Goal: Task Accomplishment & Management: Manage account settings

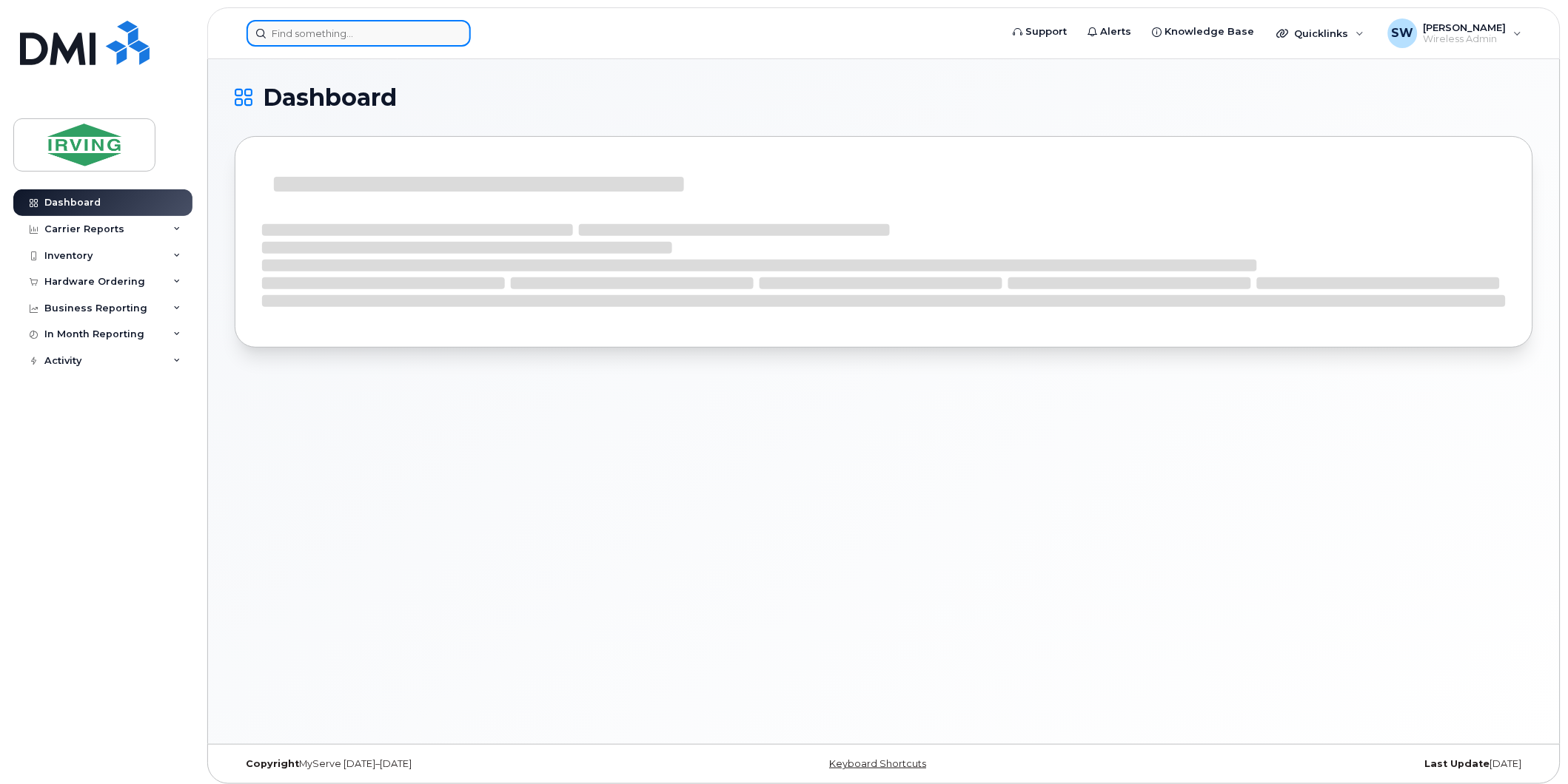
click at [310, 37] on input at bounding box center [358, 34] width 224 height 27
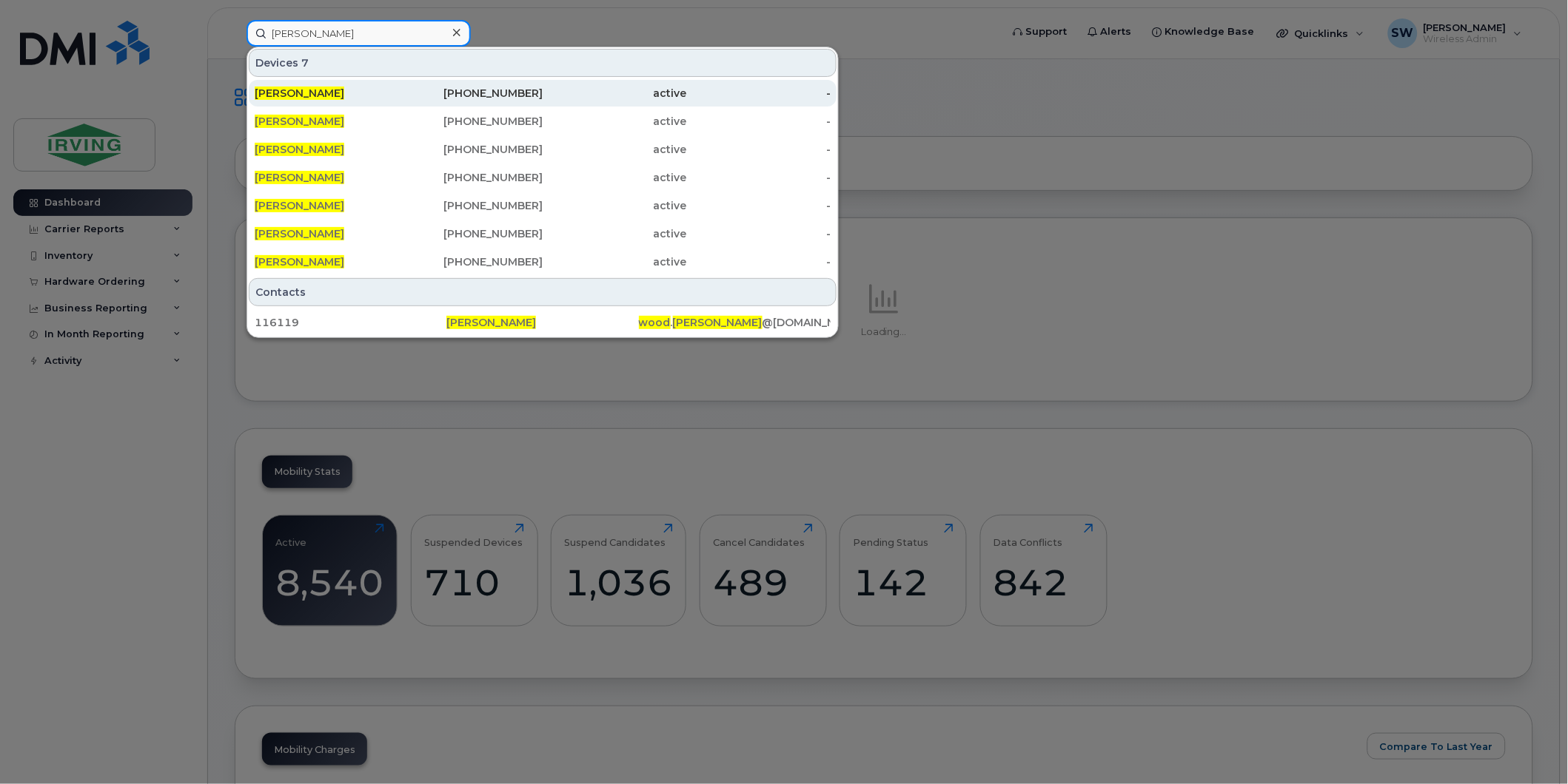
type input "[PERSON_NAME]"
click at [316, 92] on span "[PERSON_NAME]" at bounding box center [299, 93] width 89 height 13
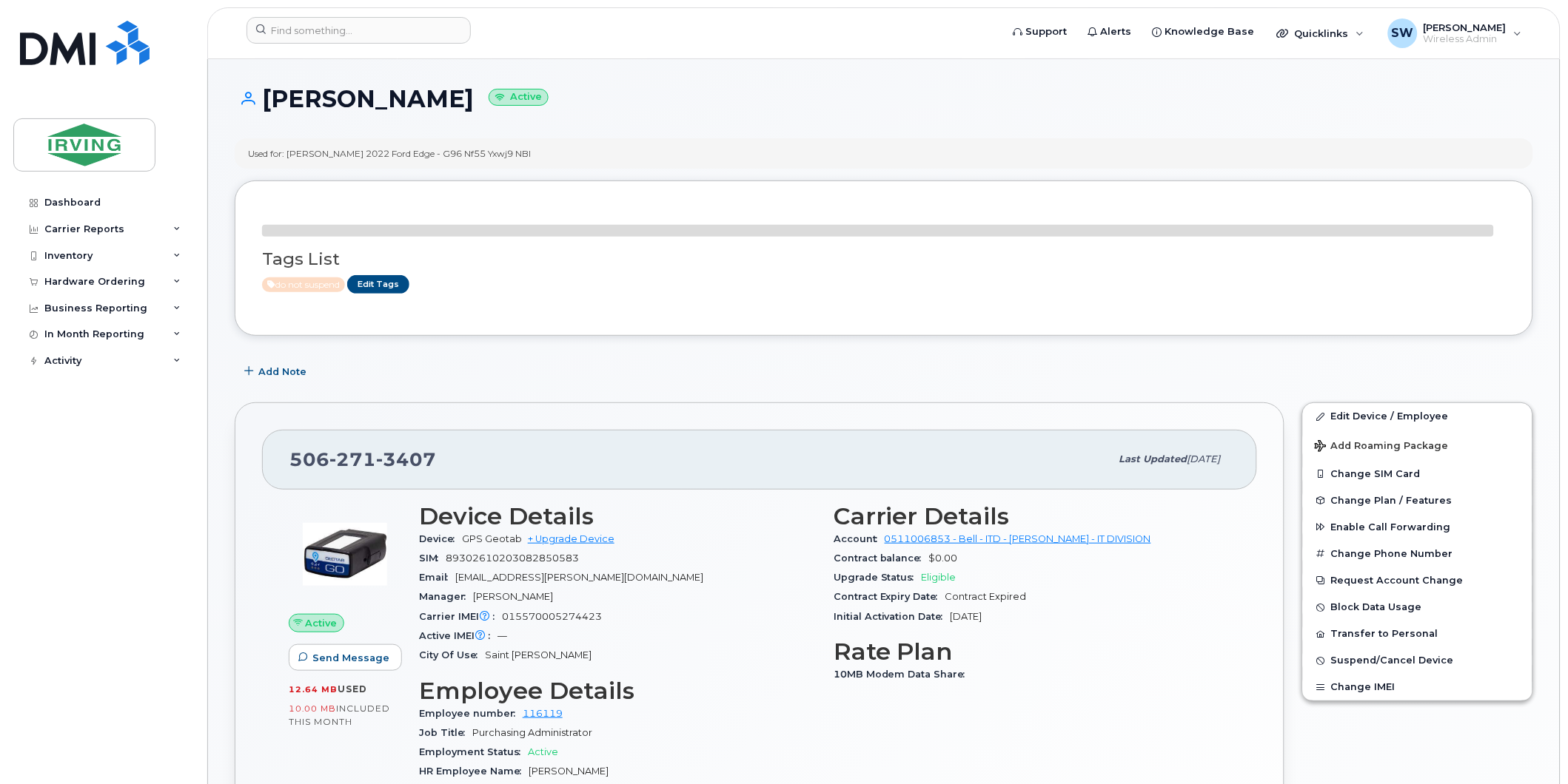
click at [142, 500] on div "Dashboard Carrier Reports Monthly Billing Data Daily Data Pooling Data Behavior…" at bounding box center [105, 476] width 183 height 573
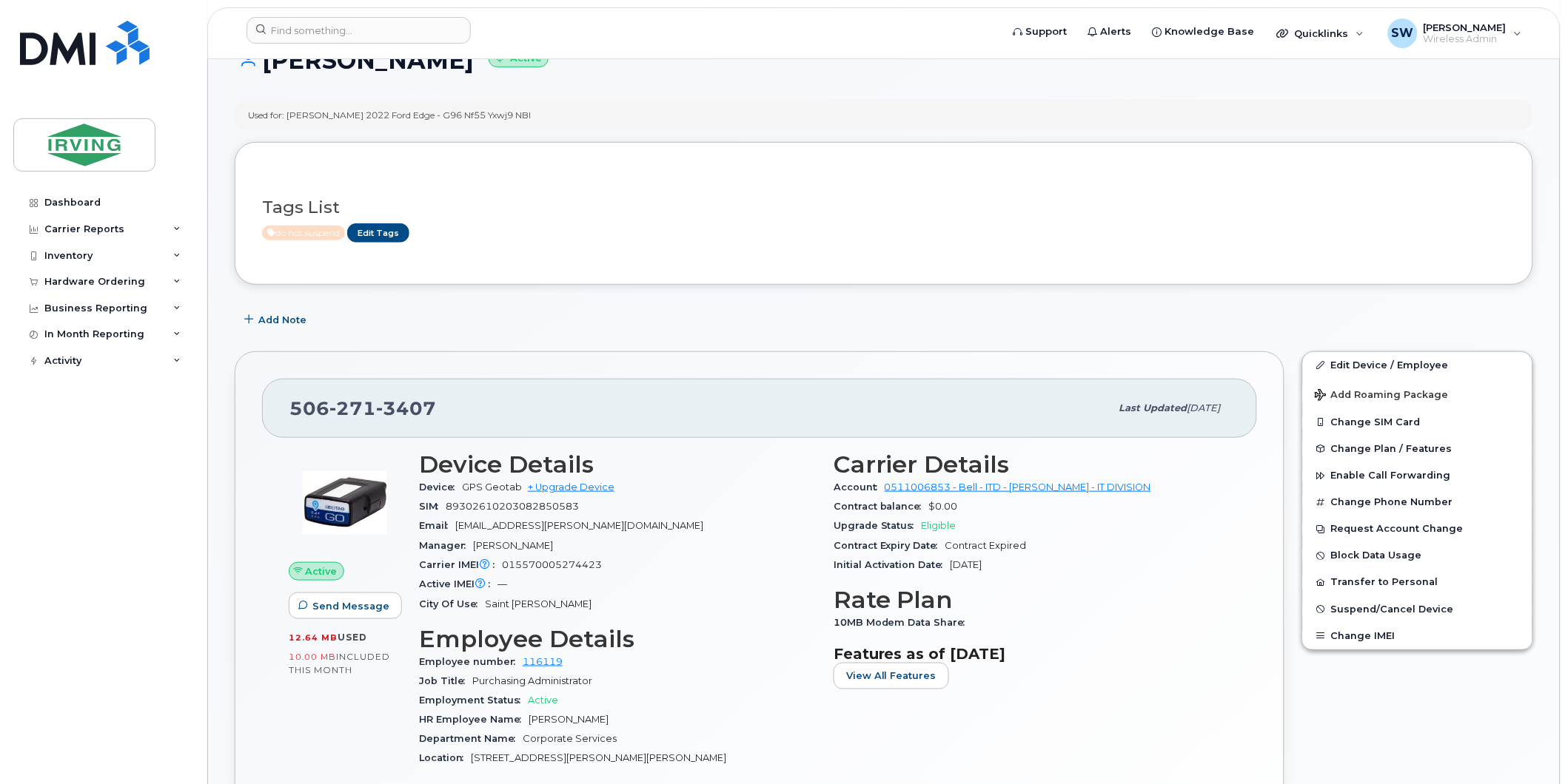
scroll to position [411, 0]
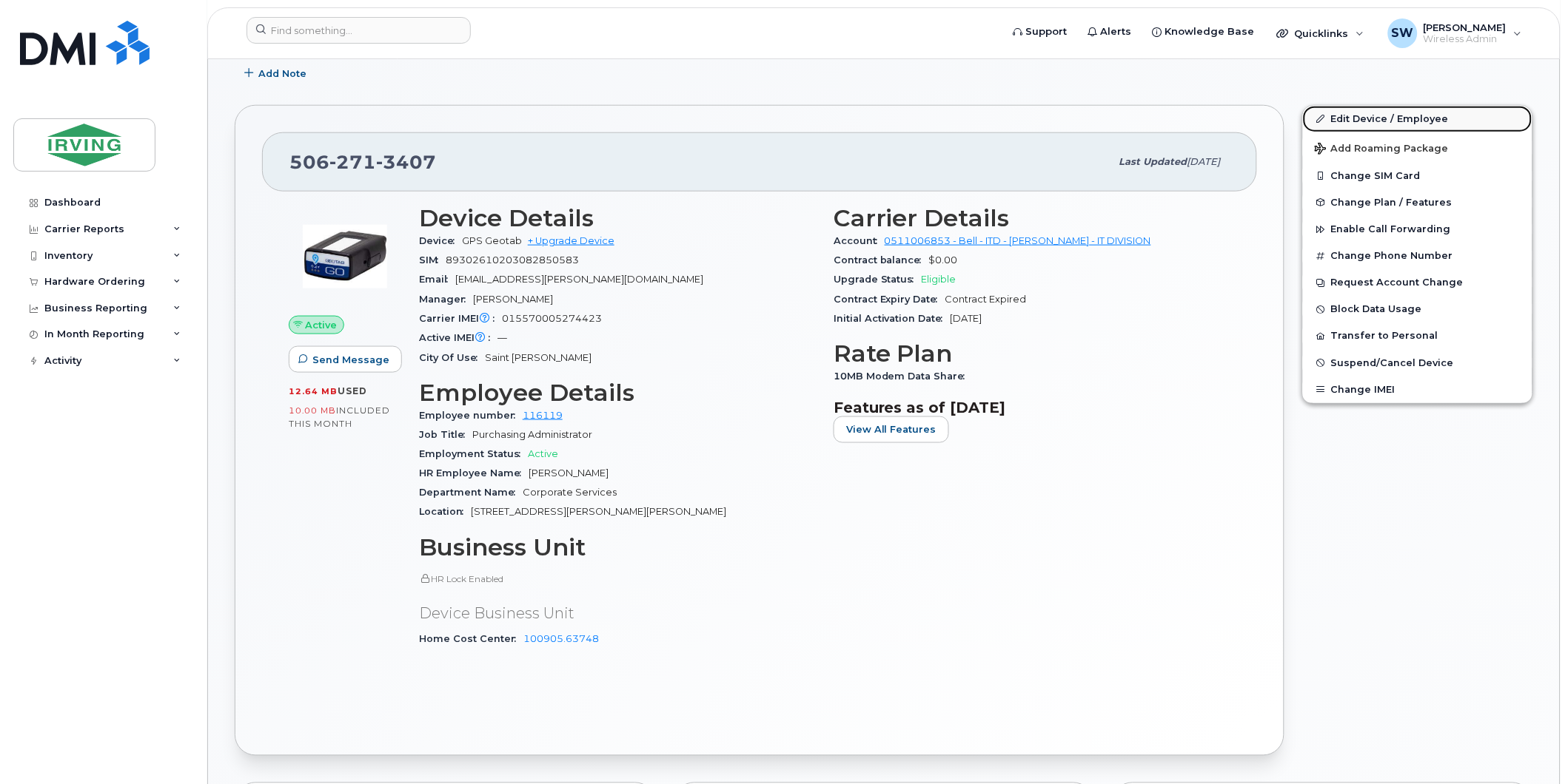
click at [1341, 117] on link "Edit Device / Employee" at bounding box center [1417, 119] width 229 height 27
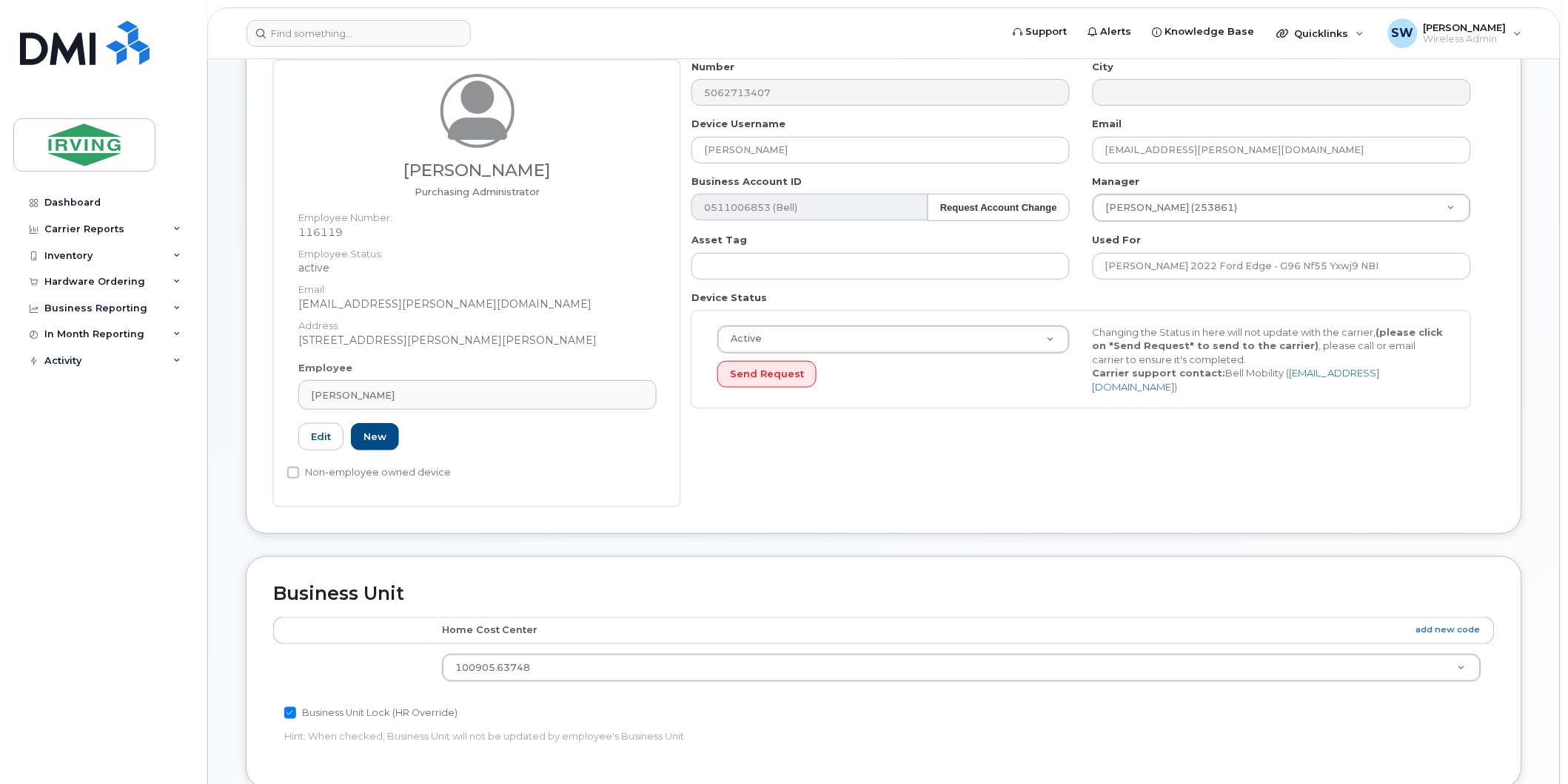
scroll to position [247, 0]
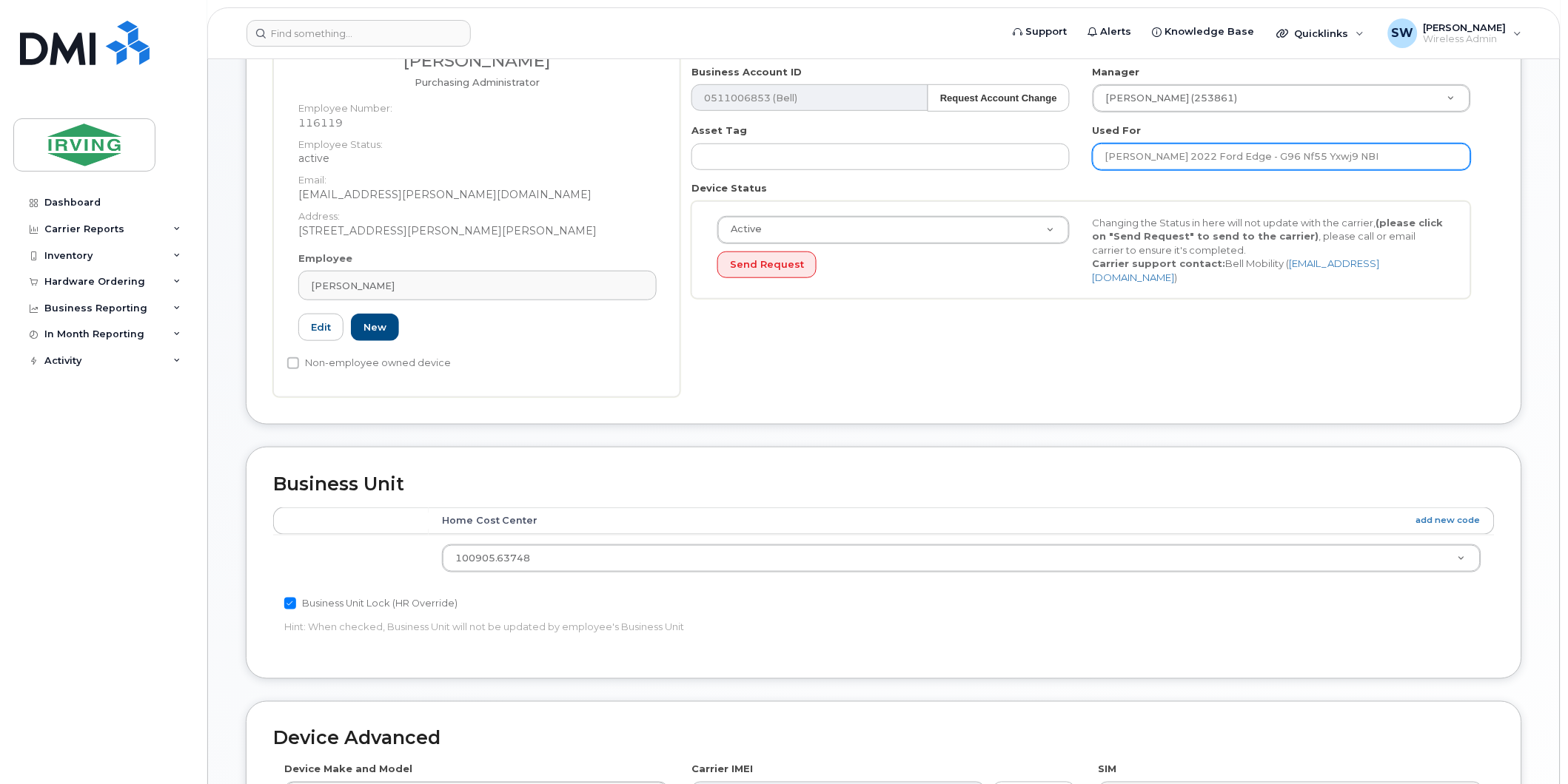
drag, startPoint x: 1267, startPoint y: 157, endPoint x: 1396, endPoint y: 160, distance: 129.0
click at [1396, 160] on input "Brad Zacharias 2022 Ford Edge - G96 Nf55 Yxwj9 NBI" at bounding box center [1282, 157] width 378 height 27
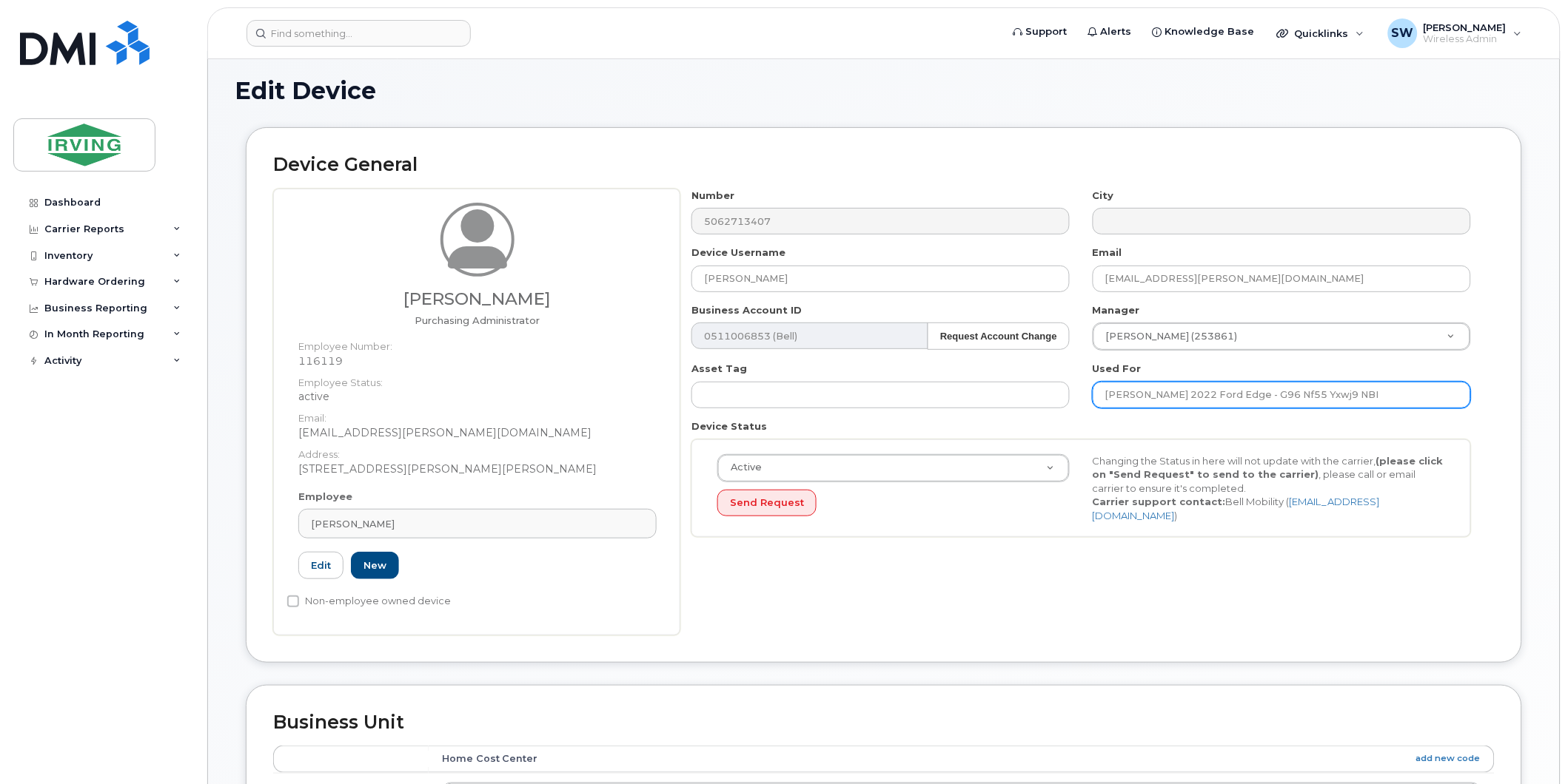
scroll to position [0, 0]
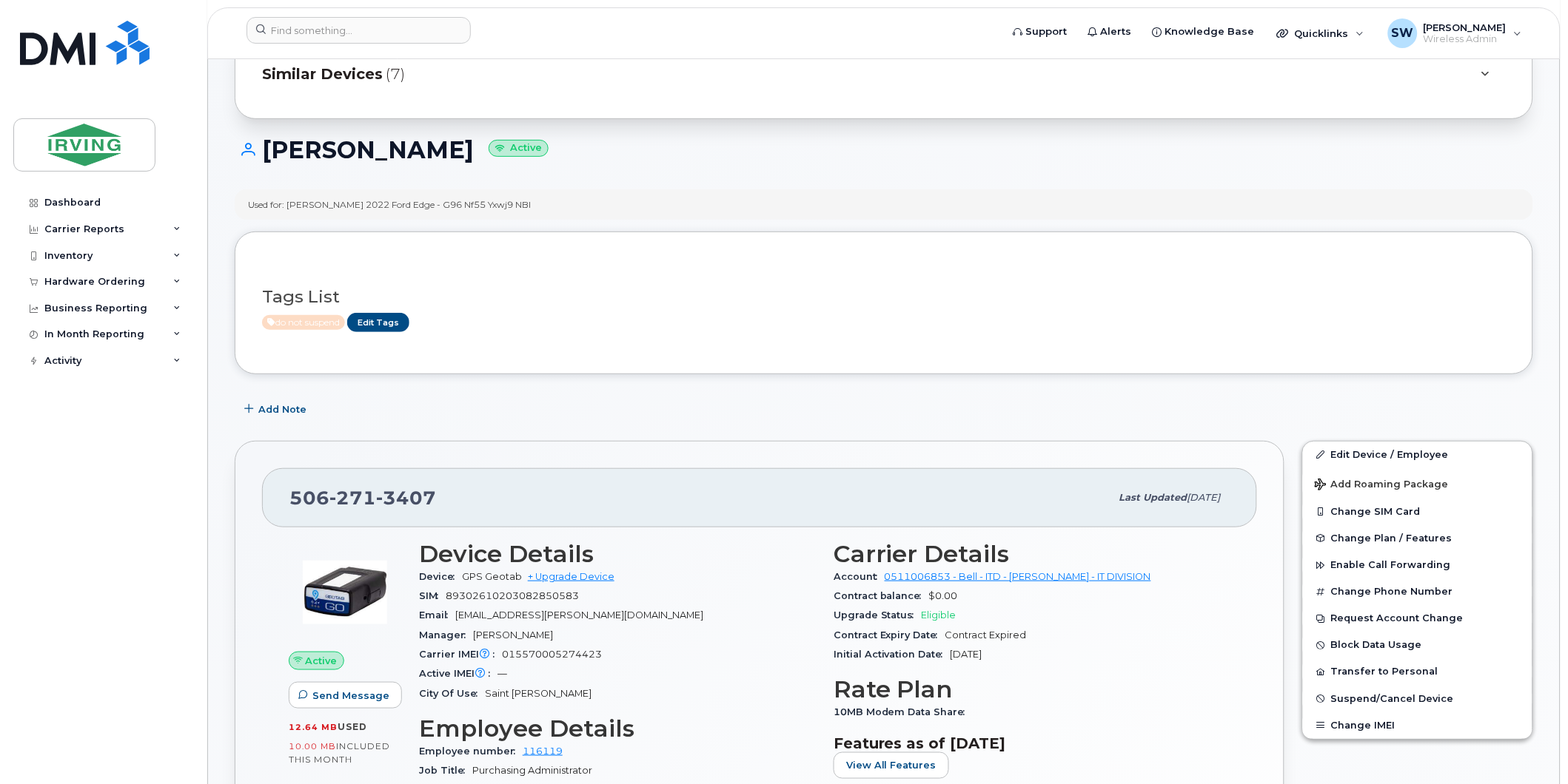
scroll to position [164, 0]
